Goal: Transaction & Acquisition: Purchase product/service

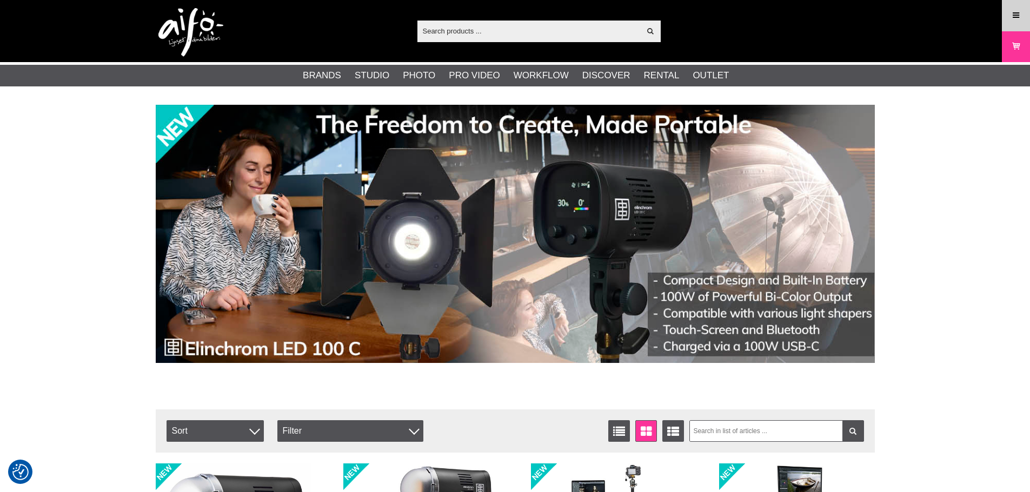
click at [1017, 12] on icon at bounding box center [1016, 16] width 10 height 12
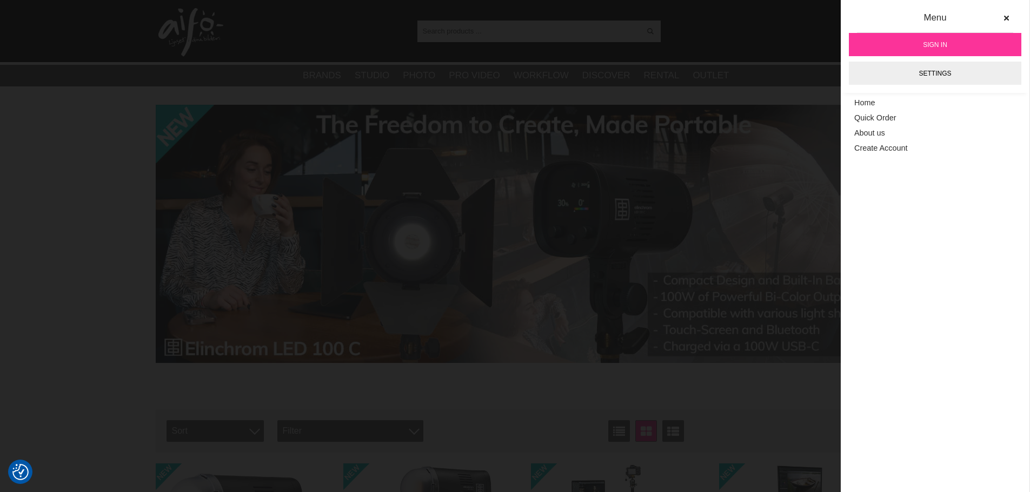
click at [939, 43] on span "Sign in" at bounding box center [935, 45] width 24 height 10
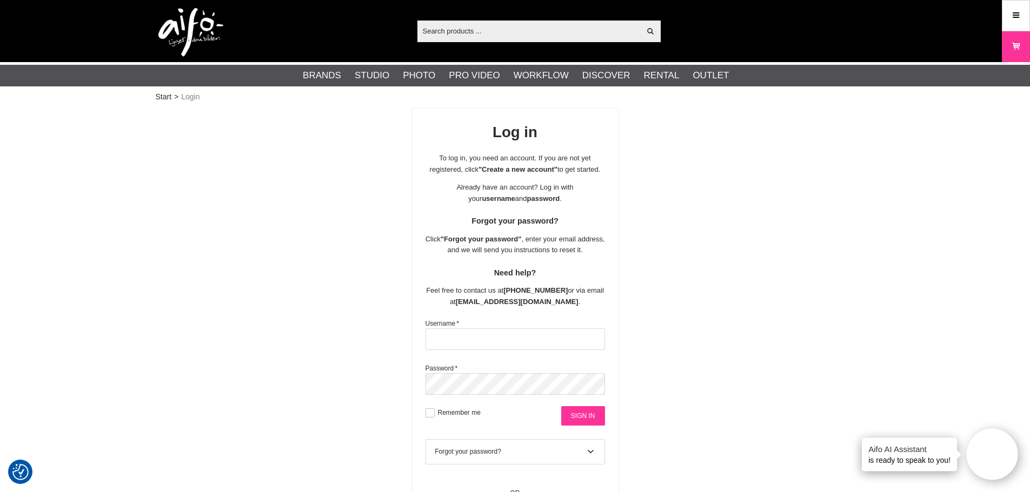
type input "Urmas10"
click at [588, 418] on input "Sign in" at bounding box center [583, 415] width 44 height 19
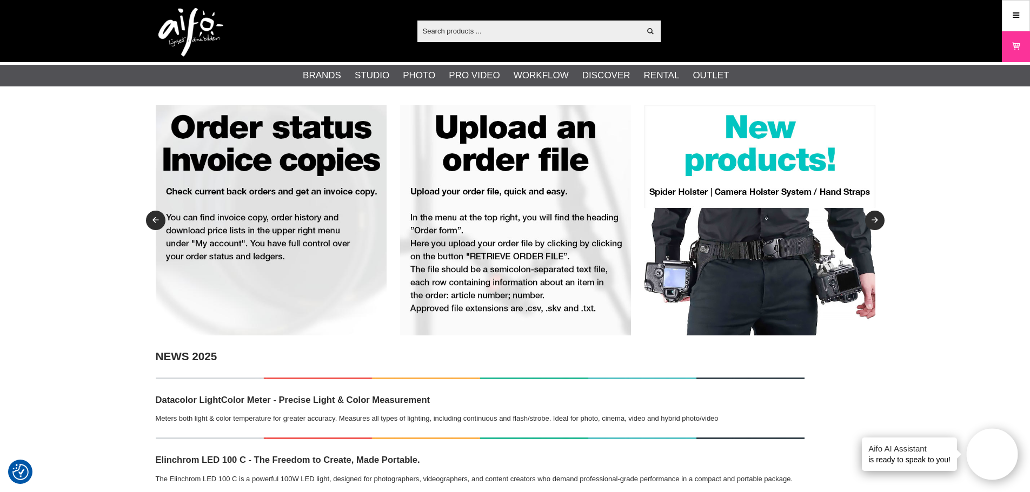
click at [534, 33] on input "text" at bounding box center [528, 31] width 223 height 16
paste input "EL-26641"
type input "EL-26641"
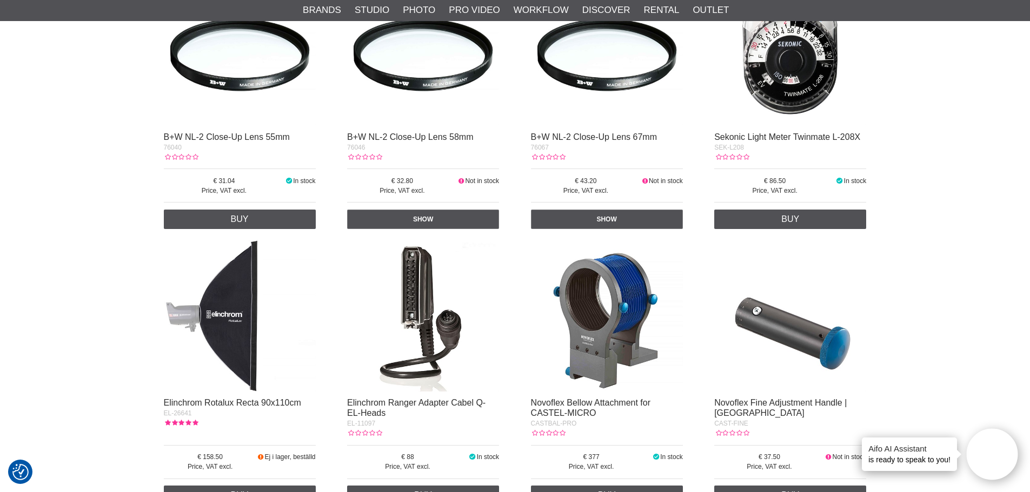
scroll to position [649, 0]
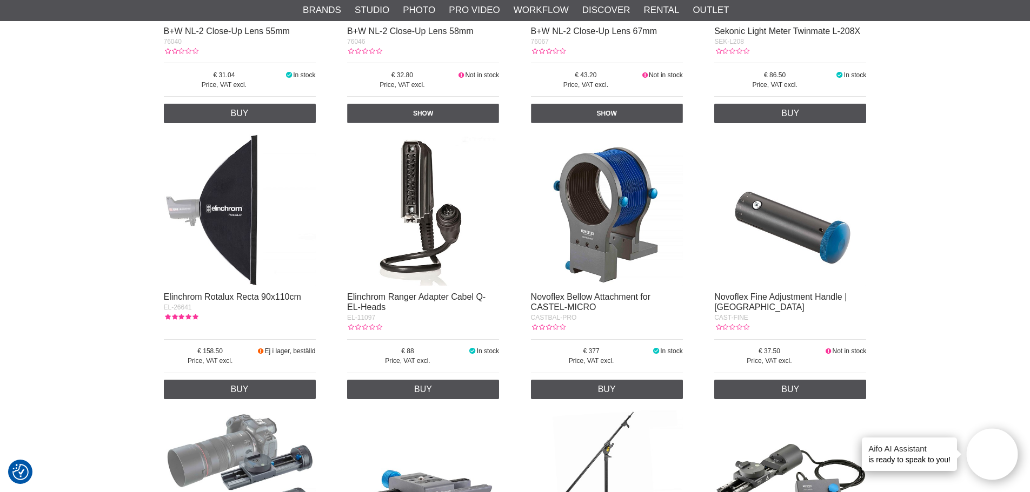
click at [229, 195] on img at bounding box center [240, 210] width 152 height 152
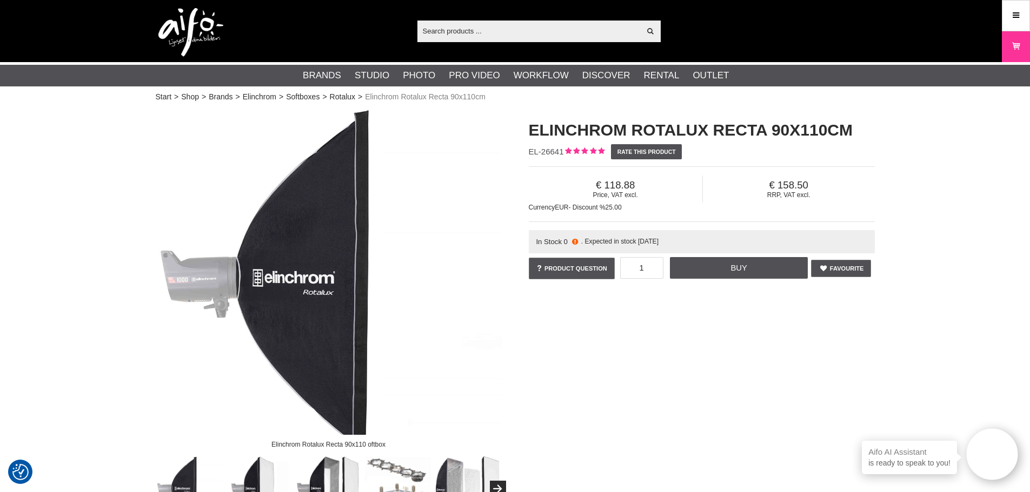
click at [633, 242] on span ". Expected in stock 2025-08-22" at bounding box center [619, 242] width 77 height 8
click at [697, 243] on div "In Stock 0 . Expected in stock 2025-08-22" at bounding box center [702, 241] width 346 height 23
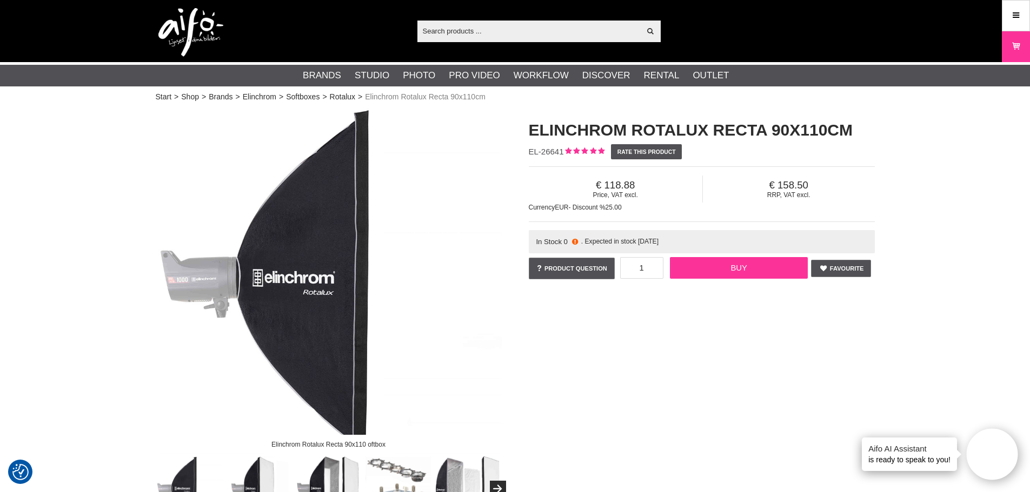
click at [740, 268] on link "Buy" at bounding box center [739, 268] width 138 height 22
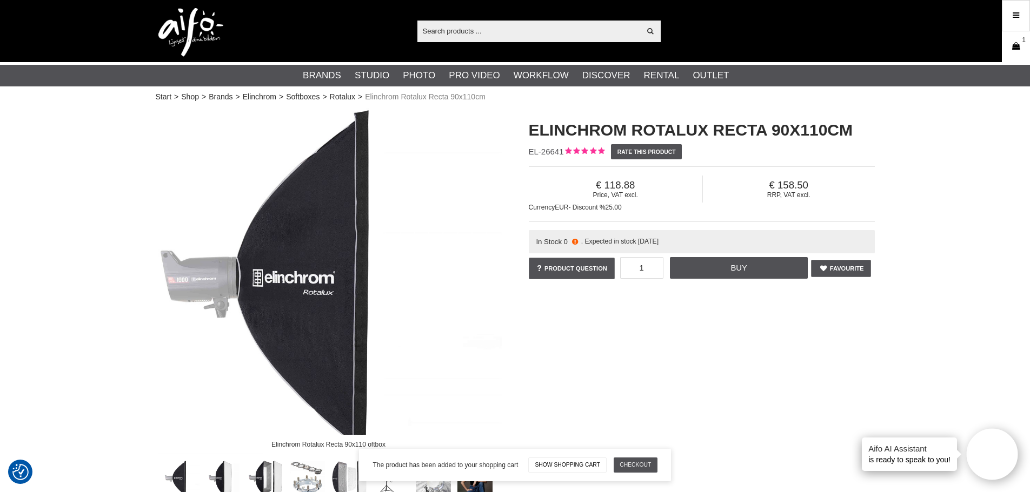
click at [1011, 37] on link "Cart 1" at bounding box center [1015, 46] width 27 height 25
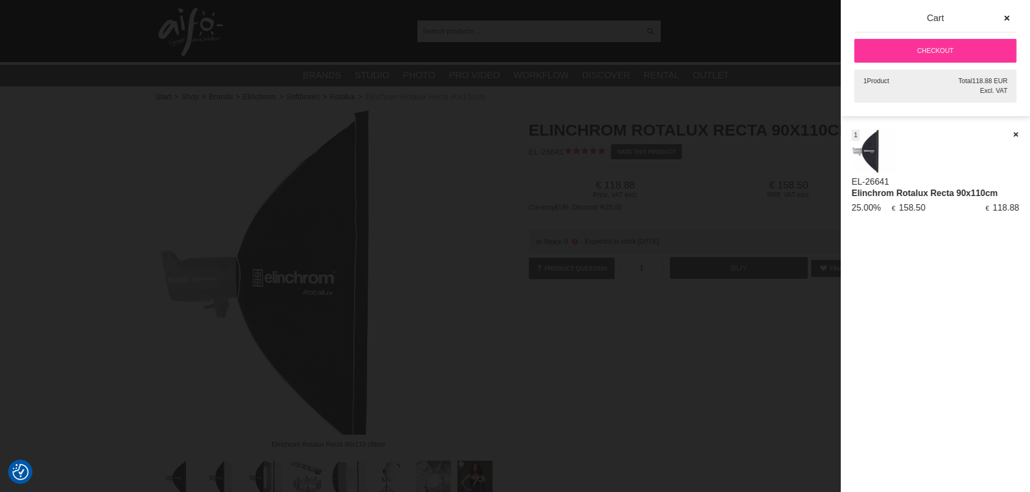
click at [926, 52] on link "Checkout" at bounding box center [935, 51] width 162 height 24
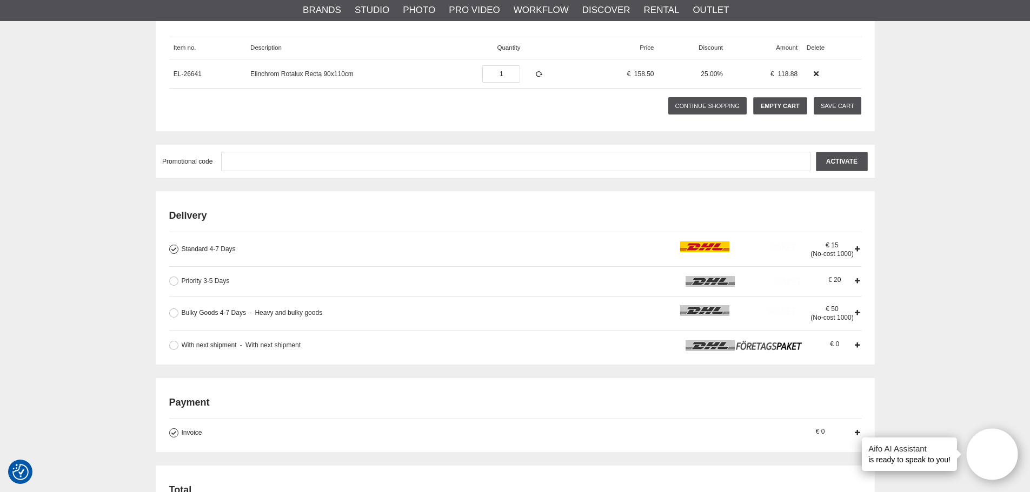
scroll to position [162, 0]
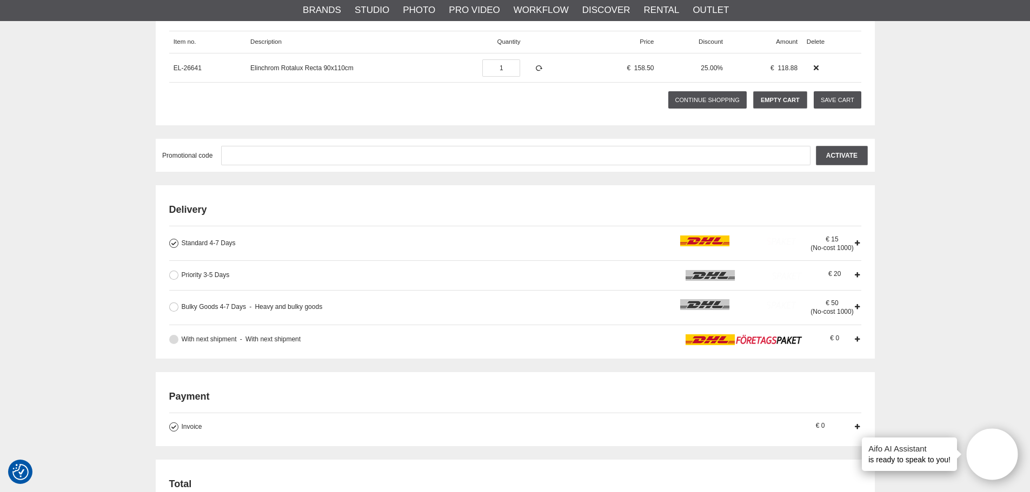
click at [175, 341] on button at bounding box center [173, 339] width 9 height 9
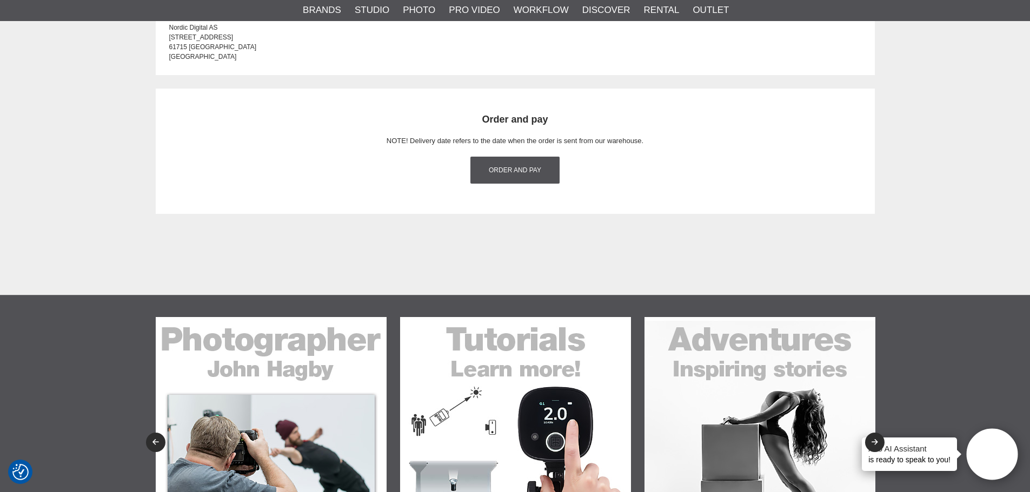
scroll to position [1297, 0]
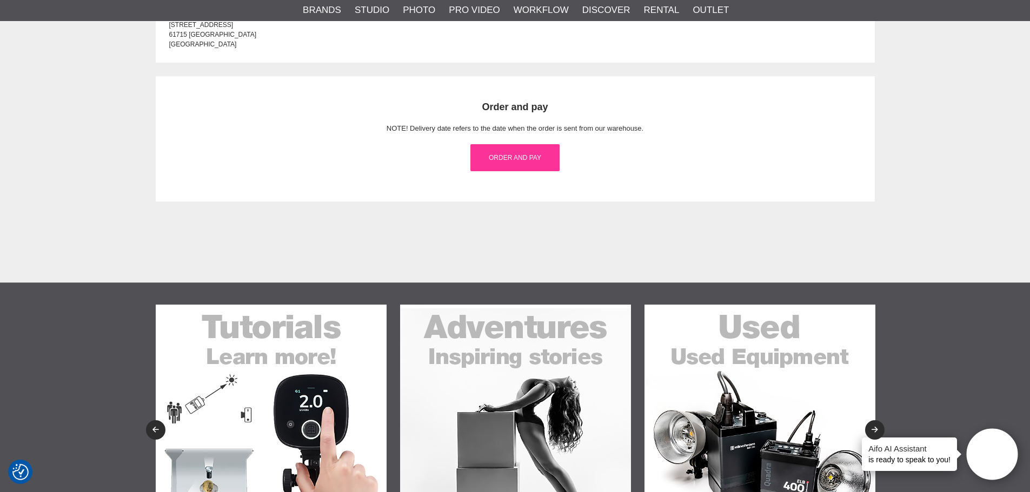
click at [526, 162] on link "Order and pay" at bounding box center [514, 157] width 89 height 27
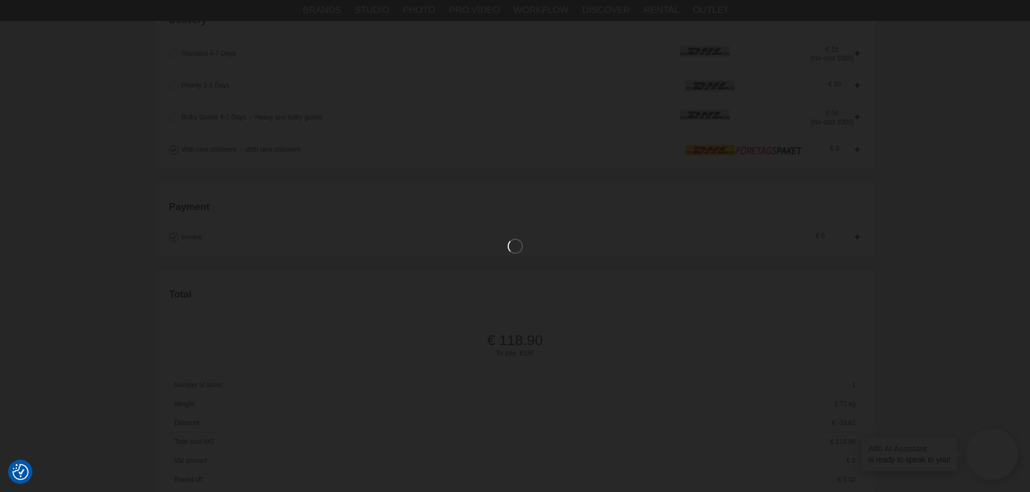
scroll to position [216, 0]
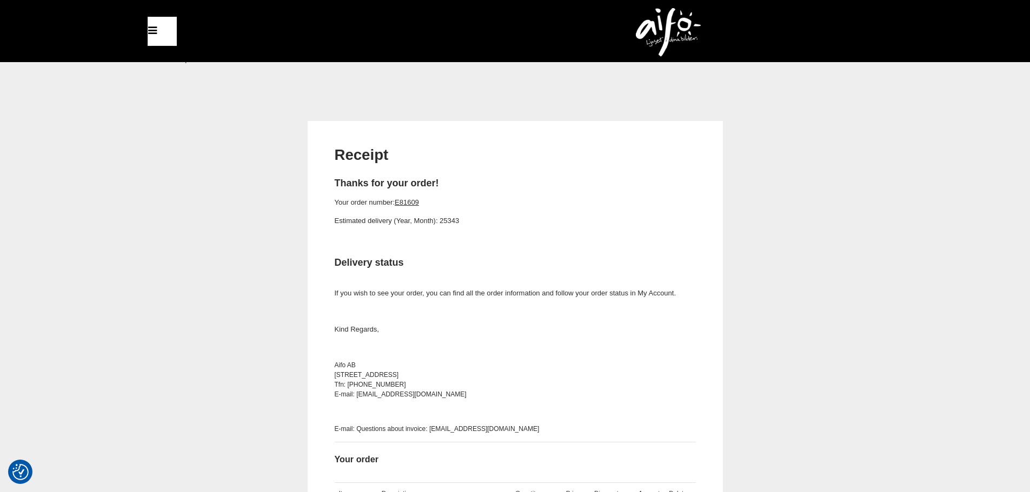
click at [500, 206] on p "Your order number: E81609" at bounding box center [515, 202] width 361 height 11
drag, startPoint x: 527, startPoint y: 313, endPoint x: 505, endPoint y: 318, distance: 22.7
click at [524, 316] on p at bounding box center [515, 311] width 361 height 11
click at [160, 20] on link "Menu" at bounding box center [162, 31] width 29 height 29
click at [160, 38] on link "Menu" at bounding box center [162, 31] width 29 height 29
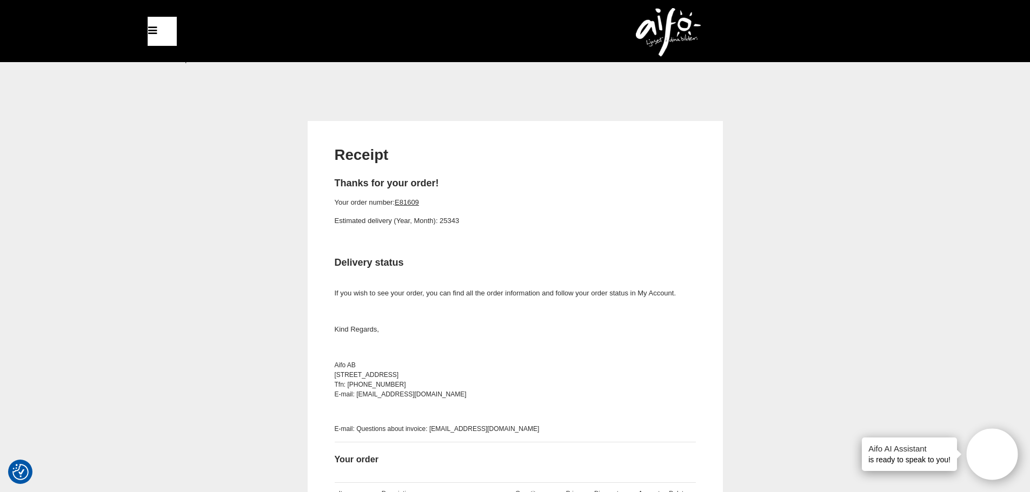
click at [674, 34] on img at bounding box center [668, 32] width 65 height 49
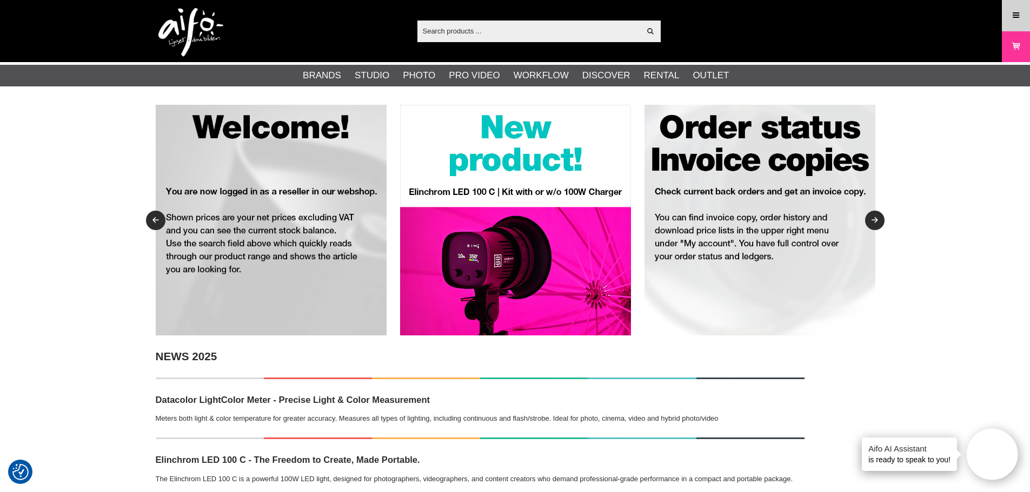
click at [1018, 11] on icon at bounding box center [1016, 16] width 10 height 12
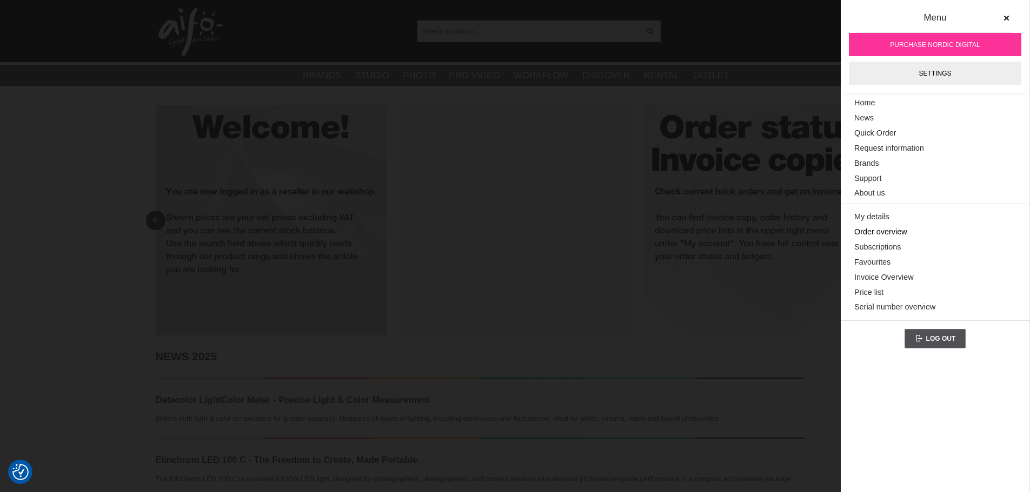
click at [877, 228] on link "Order overview" at bounding box center [935, 232] width 162 height 15
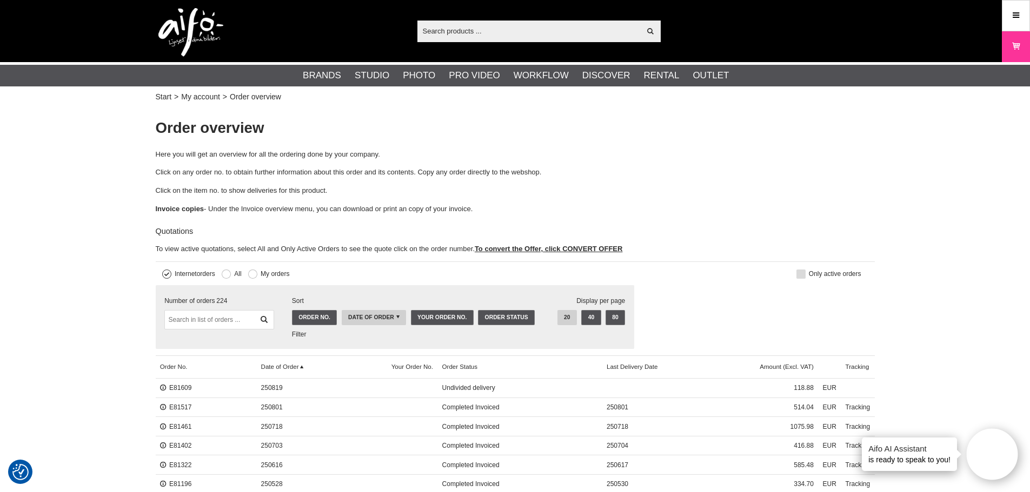
click at [493, 38] on input "text" at bounding box center [528, 31] width 223 height 16
click at [491, 38] on input "text" at bounding box center [528, 31] width 223 height 16
paste input "A0040B"
type input "A0040B"
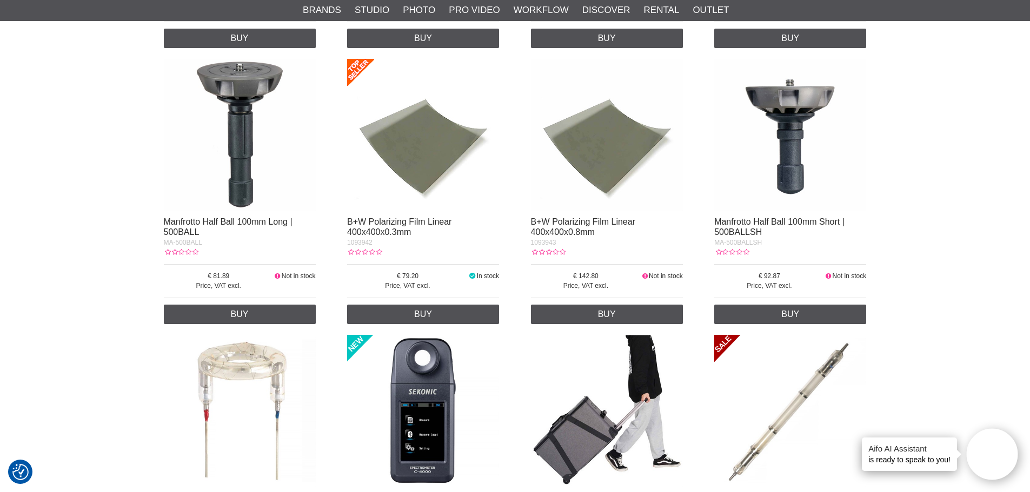
scroll to position [1513, 0]
